Goal: Transaction & Acquisition: Book appointment/travel/reservation

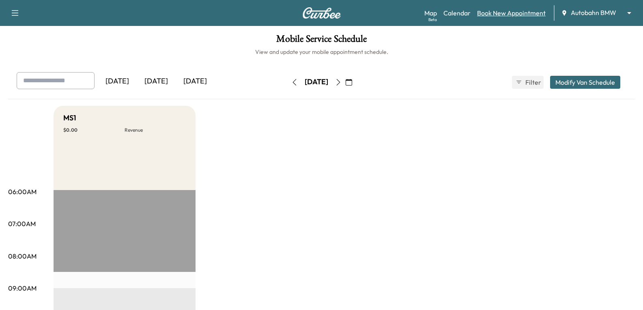
click at [517, 10] on link "Book New Appointment" at bounding box center [511, 13] width 69 height 10
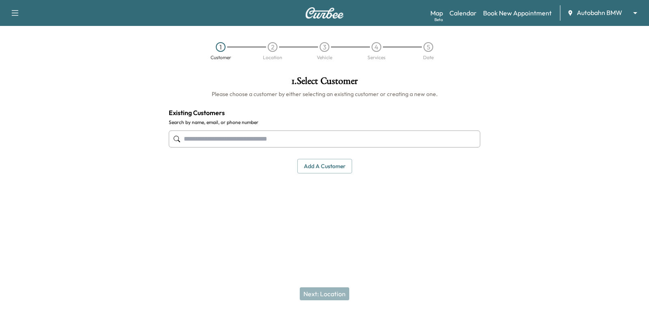
click at [262, 140] on input "text" at bounding box center [325, 139] width 312 height 17
paste input "**********"
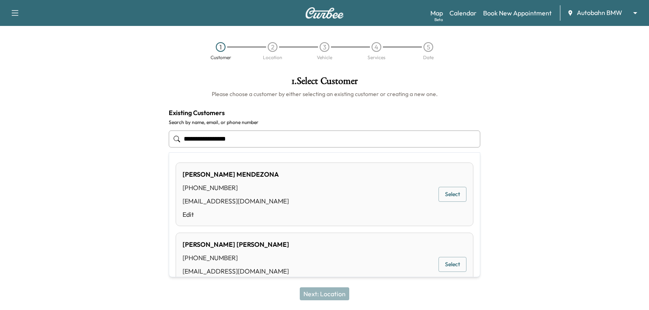
type input "**********"
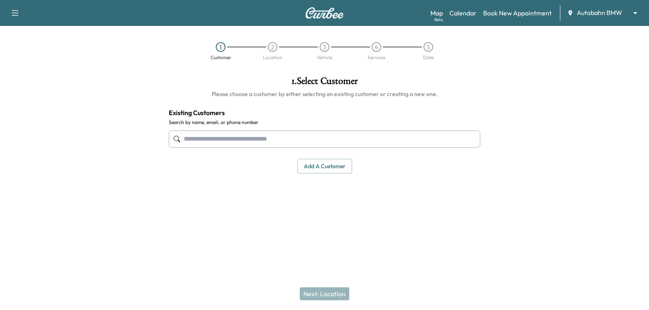
drag, startPoint x: 294, startPoint y: 142, endPoint x: 259, endPoint y: 16, distance: 130.9
click at [294, 142] on input "text" at bounding box center [325, 139] width 312 height 17
click at [237, 141] on input "text" at bounding box center [325, 139] width 312 height 17
paste input "**********"
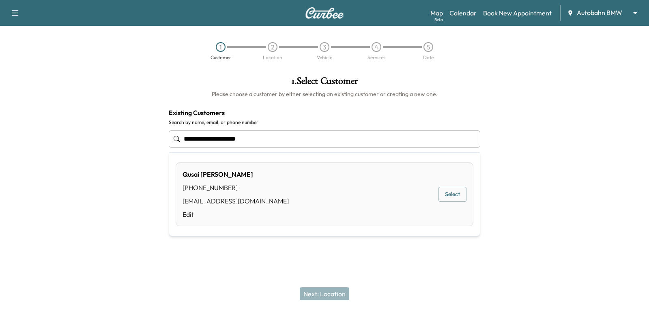
click at [461, 198] on button "Select" at bounding box center [452, 194] width 28 height 15
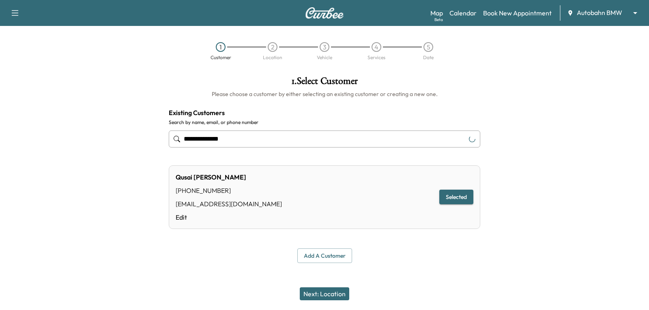
type input "**********"
click at [324, 295] on button "Next: Location" at bounding box center [324, 294] width 49 height 13
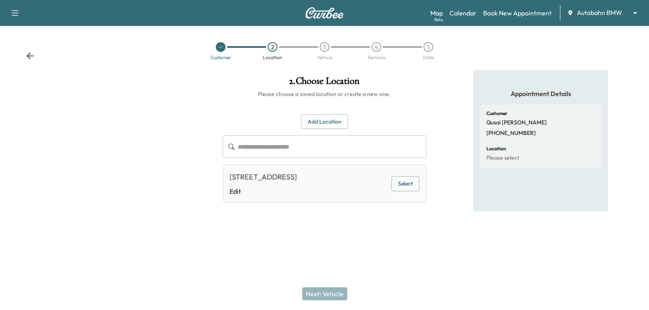
click at [317, 148] on input "text" at bounding box center [332, 146] width 189 height 23
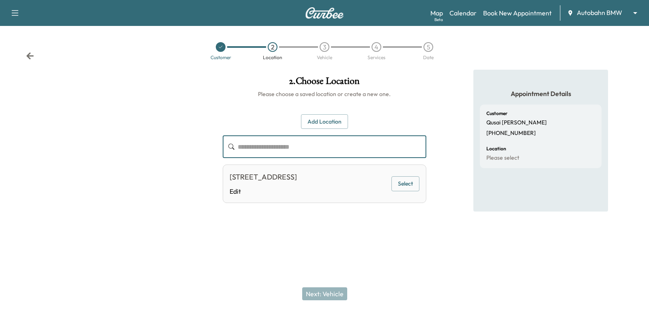
click at [288, 150] on input "text" at bounding box center [332, 146] width 189 height 23
click at [323, 145] on input "text" at bounding box center [332, 146] width 189 height 23
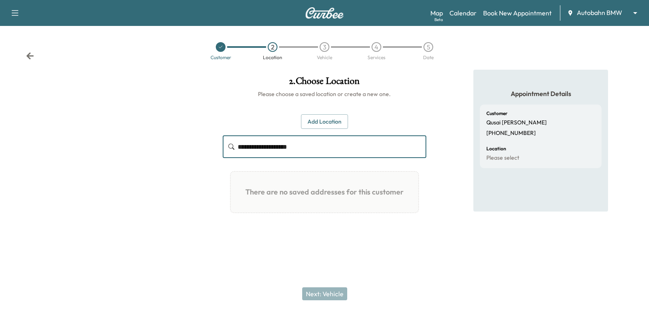
drag, startPoint x: 311, startPoint y: 148, endPoint x: 238, endPoint y: 148, distance: 73.0
click at [230, 146] on div "**********" at bounding box center [324, 146] width 203 height 23
type input "**********"
click at [335, 121] on button "Add Location" at bounding box center [324, 121] width 47 height 15
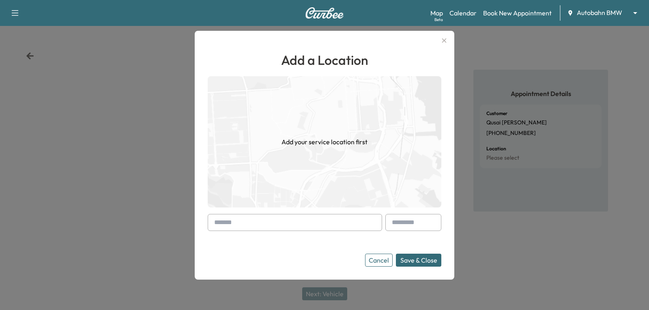
click at [275, 232] on form "Cancel Save & Close" at bounding box center [325, 240] width 234 height 53
click at [275, 230] on input "text" at bounding box center [295, 222] width 174 height 17
paste input "**********"
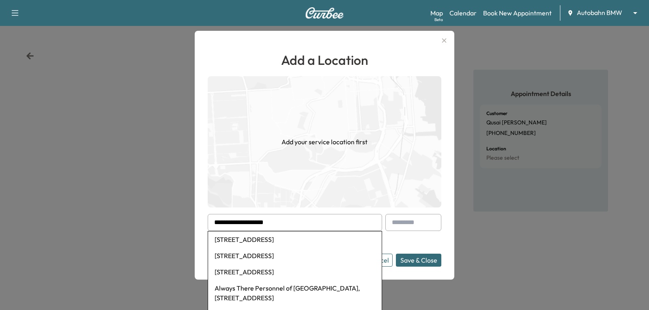
click at [258, 241] on li "2601 Airport Freeway, Fort Worth, TX, USA" at bounding box center [295, 240] width 174 height 16
type input "**********"
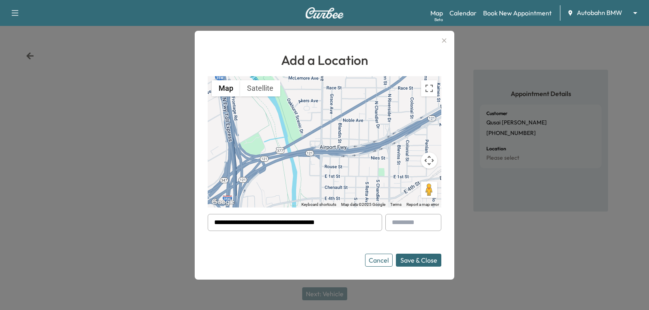
click at [423, 259] on button "Save & Close" at bounding box center [418, 260] width 45 height 13
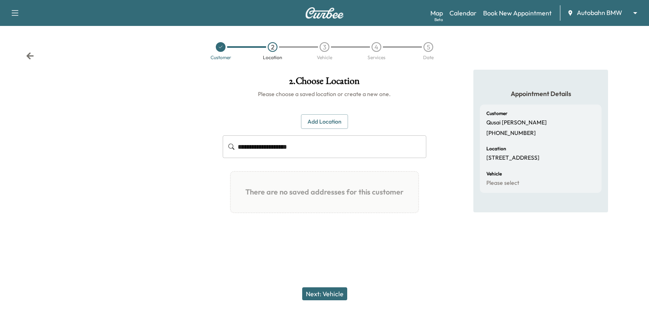
click at [320, 125] on button "Add Location" at bounding box center [324, 121] width 47 height 15
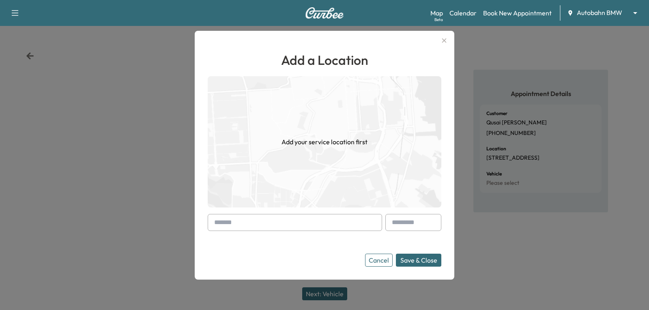
click at [309, 224] on input "text" at bounding box center [295, 222] width 174 height 17
paste input "**********"
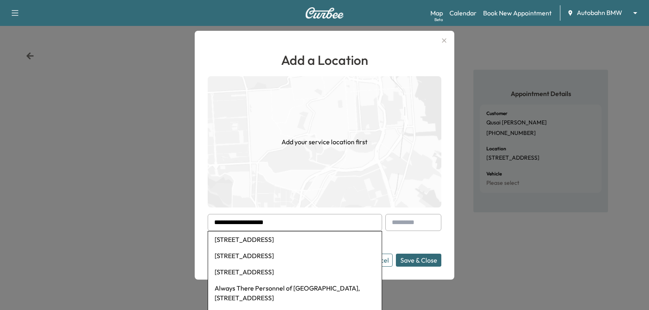
click at [304, 243] on li "2601 Airport Freeway, Fort Worth, TX, USA" at bounding box center [295, 240] width 174 height 16
type input "**********"
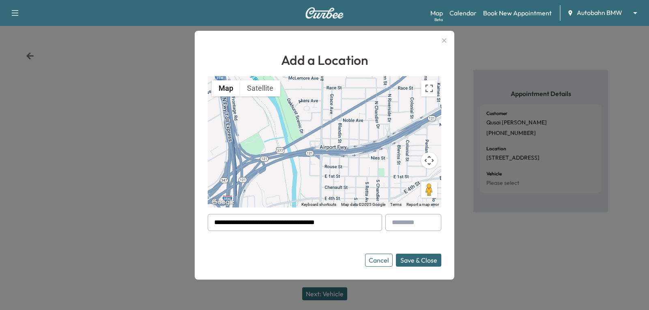
click at [423, 258] on button "Save & Close" at bounding box center [418, 260] width 45 height 13
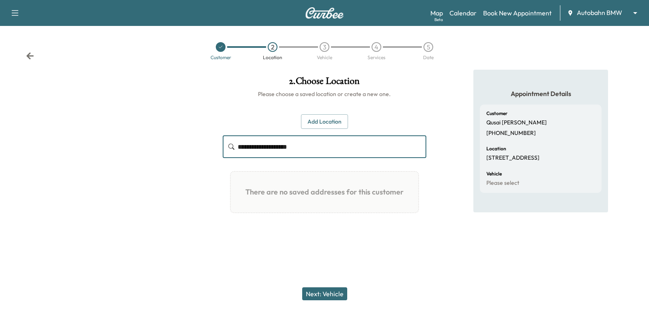
click at [332, 150] on input "**********" at bounding box center [332, 146] width 189 height 23
drag, startPoint x: 332, startPoint y: 150, endPoint x: 174, endPoint y: 158, distance: 158.0
click at [174, 158] on div "**********" at bounding box center [324, 156] width 649 height 173
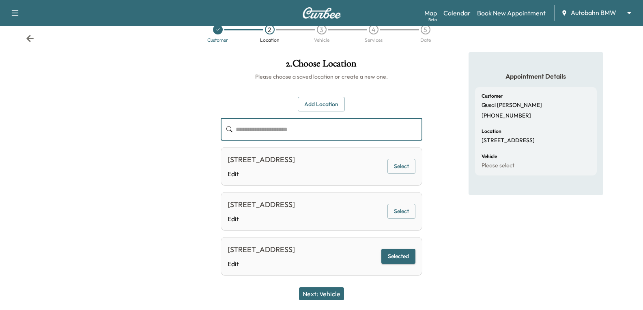
scroll to position [43, 0]
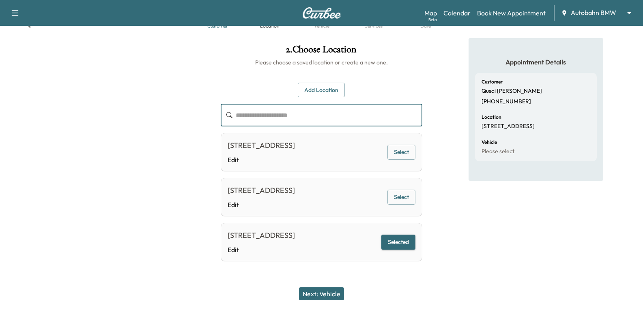
click at [321, 291] on button "Next: Vehicle" at bounding box center [321, 294] width 45 height 13
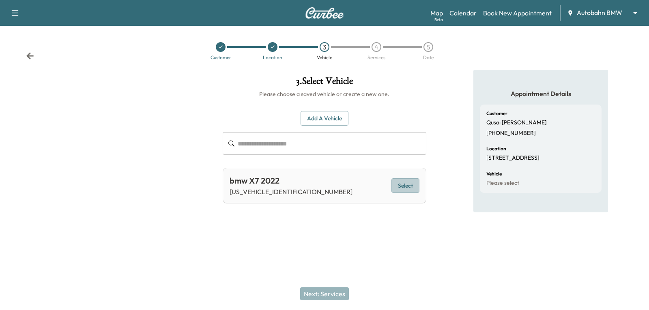
click at [400, 182] on button "Select" at bounding box center [405, 185] width 28 height 15
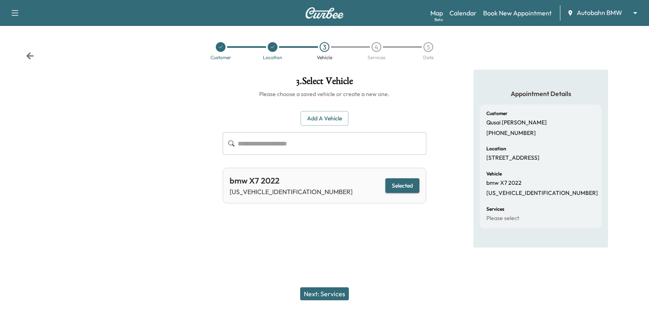
click at [311, 286] on div "Next: Services" at bounding box center [324, 294] width 649 height 32
click at [311, 290] on button "Next: Services" at bounding box center [324, 294] width 49 height 13
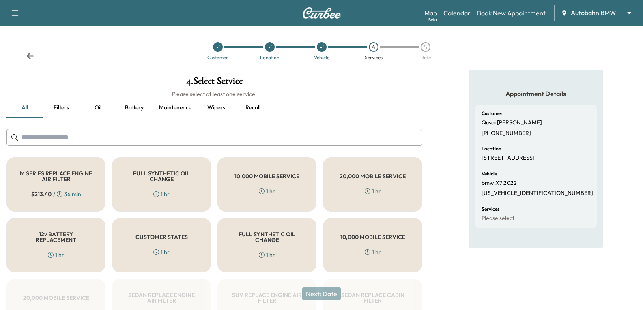
click at [166, 177] on h5 "FULL SYNTHETIC OIL CHANGE" at bounding box center [161, 176] width 72 height 11
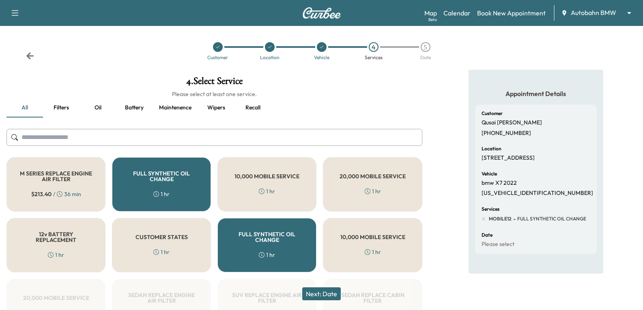
click at [328, 293] on button "Next: Date" at bounding box center [321, 294] width 39 height 13
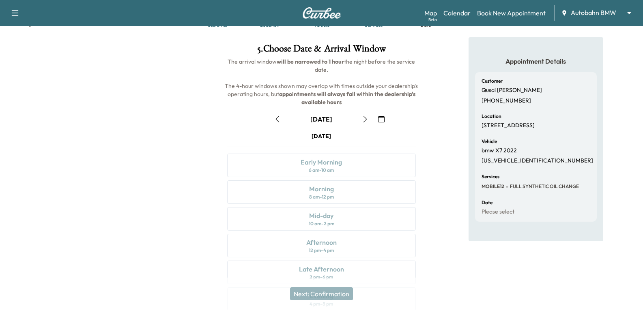
scroll to position [96, 0]
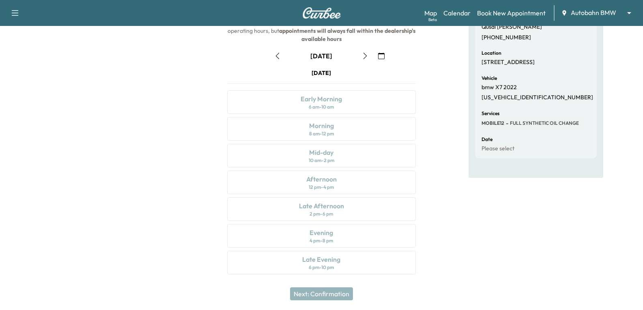
click at [365, 56] on icon "button" at bounding box center [365, 56] width 6 height 6
click at [327, 159] on div "10 am - 2 pm" at bounding box center [322, 160] width 26 height 6
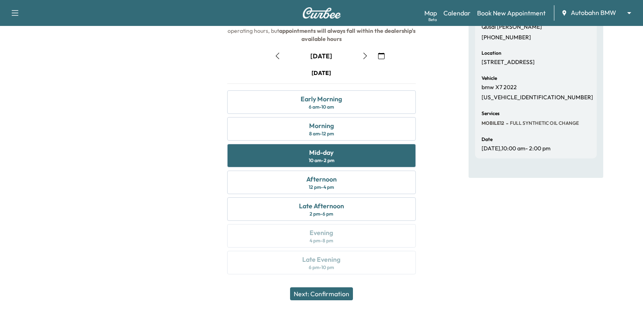
click at [330, 297] on button "Next: Confirmation" at bounding box center [321, 294] width 63 height 13
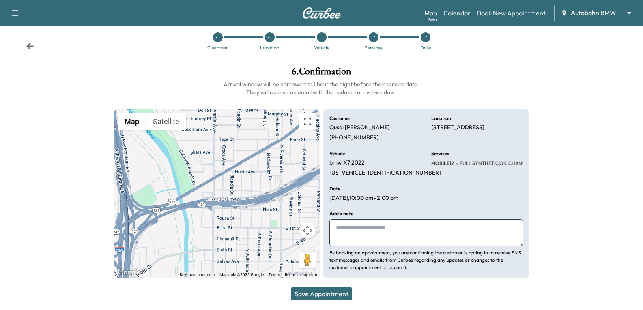
click at [339, 293] on button "Save Appointment" at bounding box center [321, 294] width 61 height 13
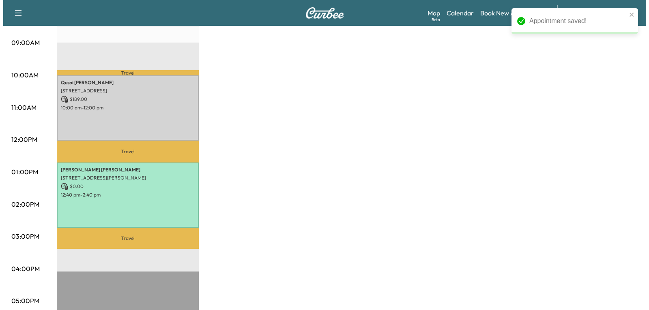
scroll to position [243, 0]
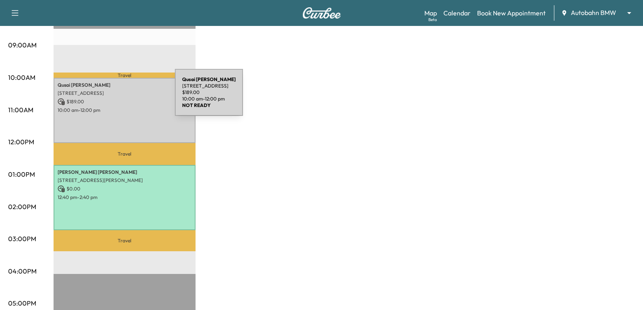
click at [114, 98] on p "$ 189.00" at bounding box center [125, 101] width 134 height 7
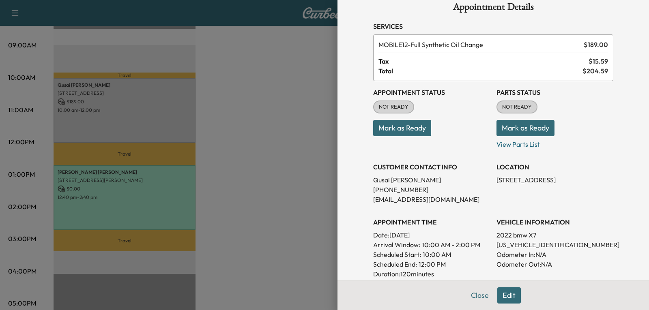
scroll to position [15, 0]
drag, startPoint x: 450, startPoint y: 231, endPoint x: 385, endPoint y: 235, distance: 65.1
click at [385, 235] on p "Date: Thursday Sep. 4, 2025" at bounding box center [431, 235] width 117 height 10
copy p "Thursday Sep. 4, 2025"
click at [222, 129] on div at bounding box center [324, 155] width 649 height 310
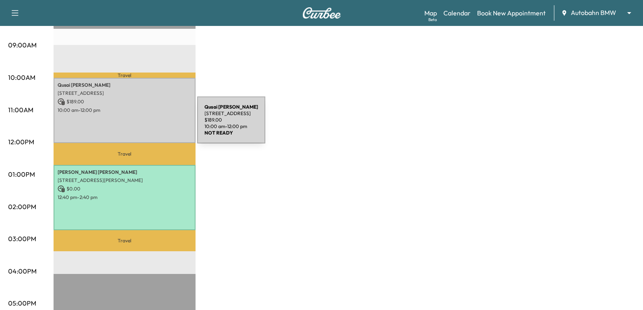
click at [136, 125] on div "Qusai Mubaidin 2601 Airport Fwy, Fort Worth, TX 76111, USA $ 189.00 10:00 am - …" at bounding box center [125, 111] width 142 height 66
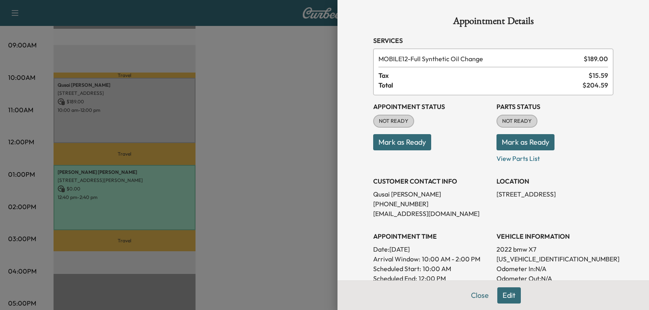
drag, startPoint x: 393, startPoint y: 142, endPoint x: 440, endPoint y: 143, distance: 47.5
click at [393, 142] on button "Mark as Ready" at bounding box center [402, 142] width 58 height 16
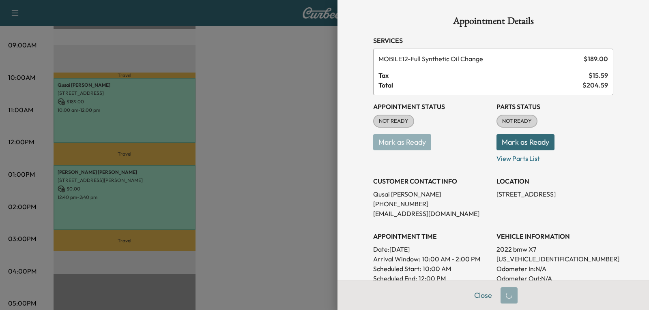
click at [511, 142] on button "Mark as Ready" at bounding box center [525, 142] width 58 height 16
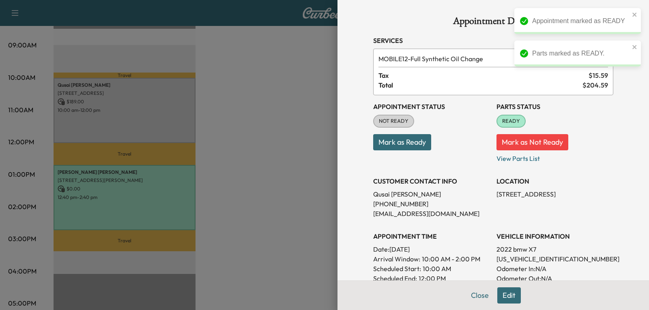
click at [509, 140] on button "Mark as Not Ready" at bounding box center [532, 142] width 72 height 16
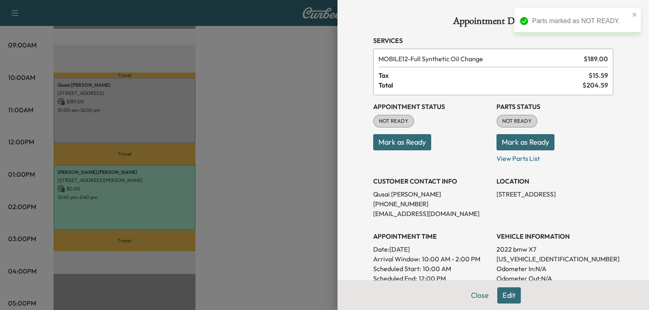
click at [413, 146] on button "Mark as Ready" at bounding box center [402, 142] width 58 height 16
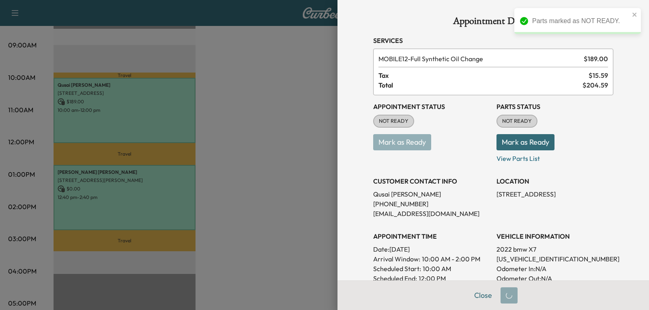
click at [523, 142] on button "Mark as Ready" at bounding box center [525, 142] width 58 height 16
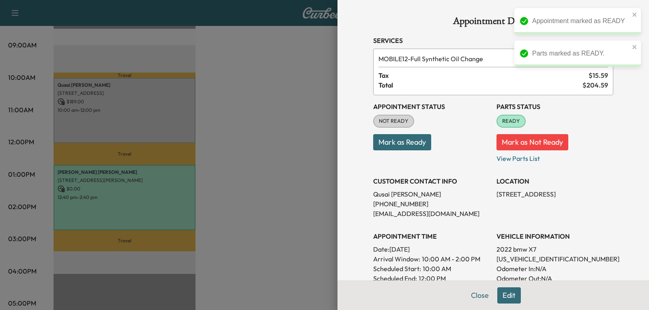
click at [398, 140] on button "Mark as Ready" at bounding box center [402, 142] width 58 height 16
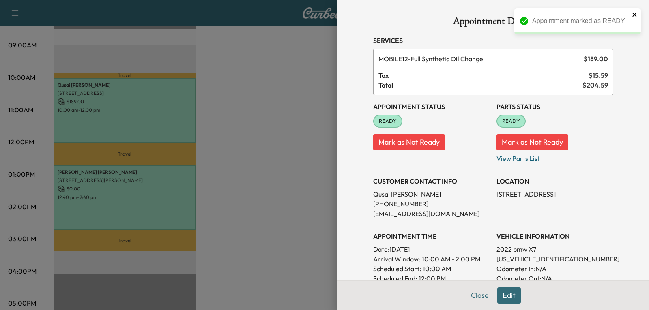
click at [633, 15] on icon "close" at bounding box center [635, 14] width 6 height 6
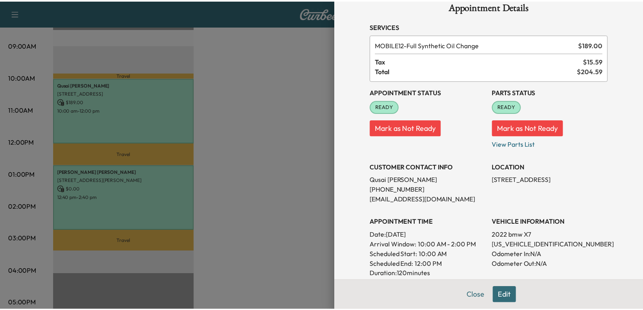
scroll to position [0, 0]
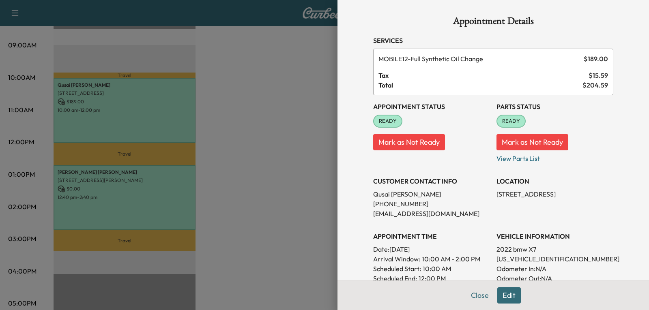
click at [275, 198] on div at bounding box center [324, 155] width 649 height 310
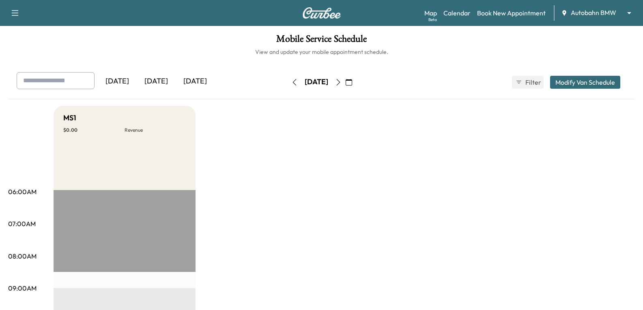
click at [352, 79] on icon "button" at bounding box center [349, 82] width 6 height 6
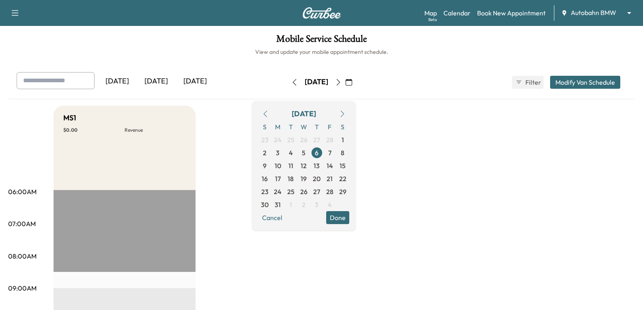
click at [346, 112] on icon "button" at bounding box center [342, 114] width 6 height 6
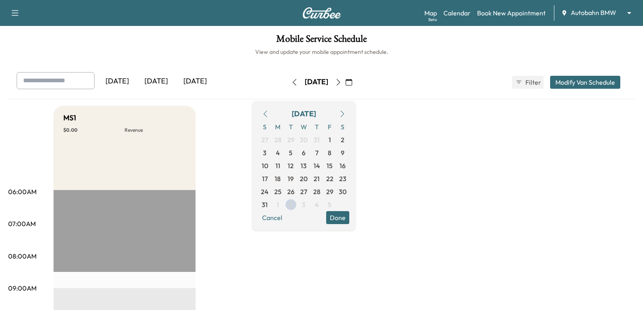
click at [346, 115] on icon "button" at bounding box center [342, 114] width 6 height 6
click at [319, 137] on span "4" at bounding box center [317, 140] width 4 height 10
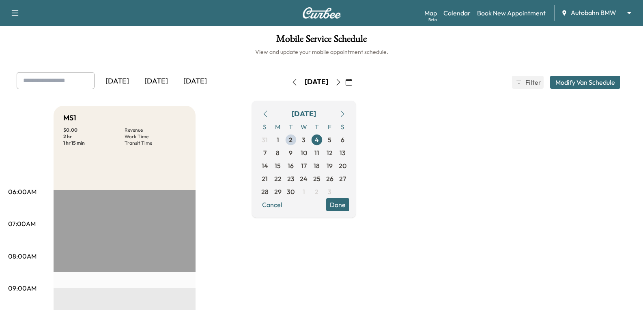
click at [349, 205] on button "Done" at bounding box center [337, 204] width 23 height 13
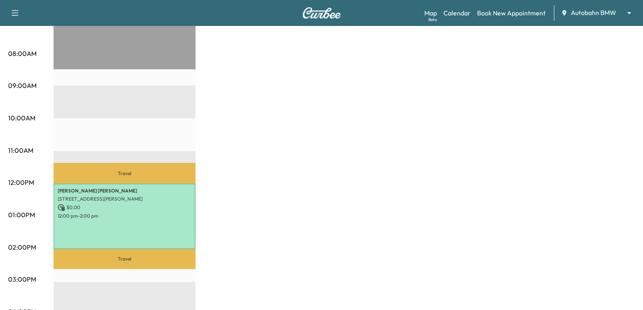
scroll to position [324, 0]
